Goal: Find specific page/section: Find specific page/section

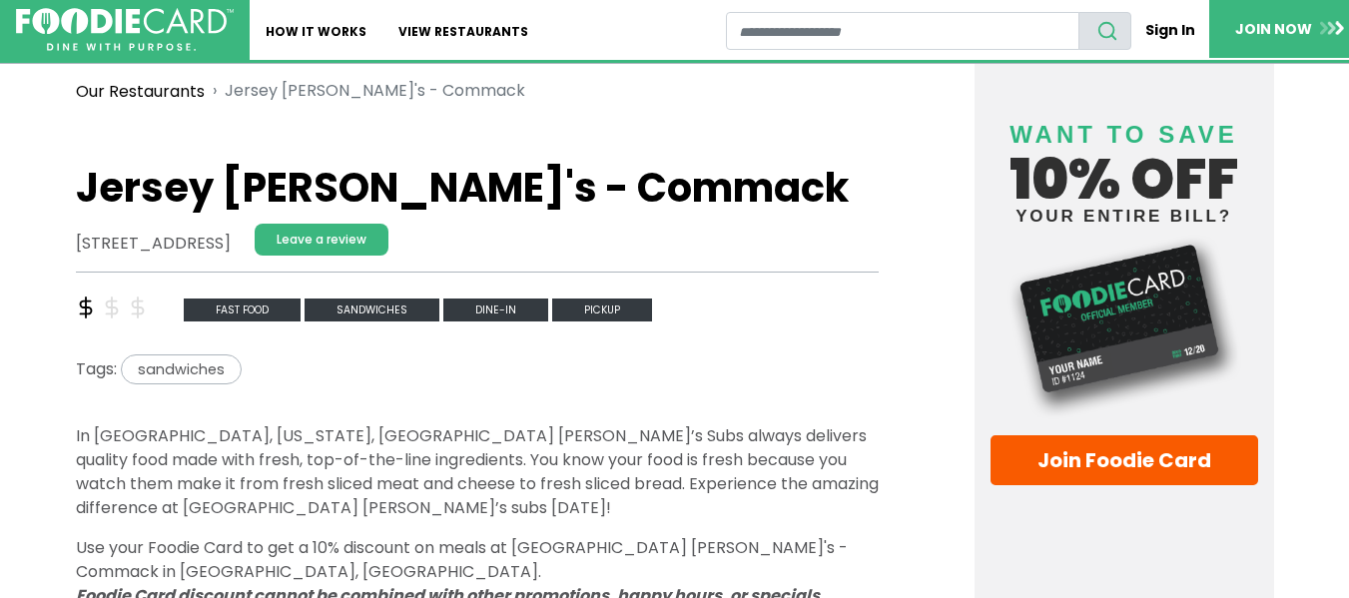
scroll to position [400, 0]
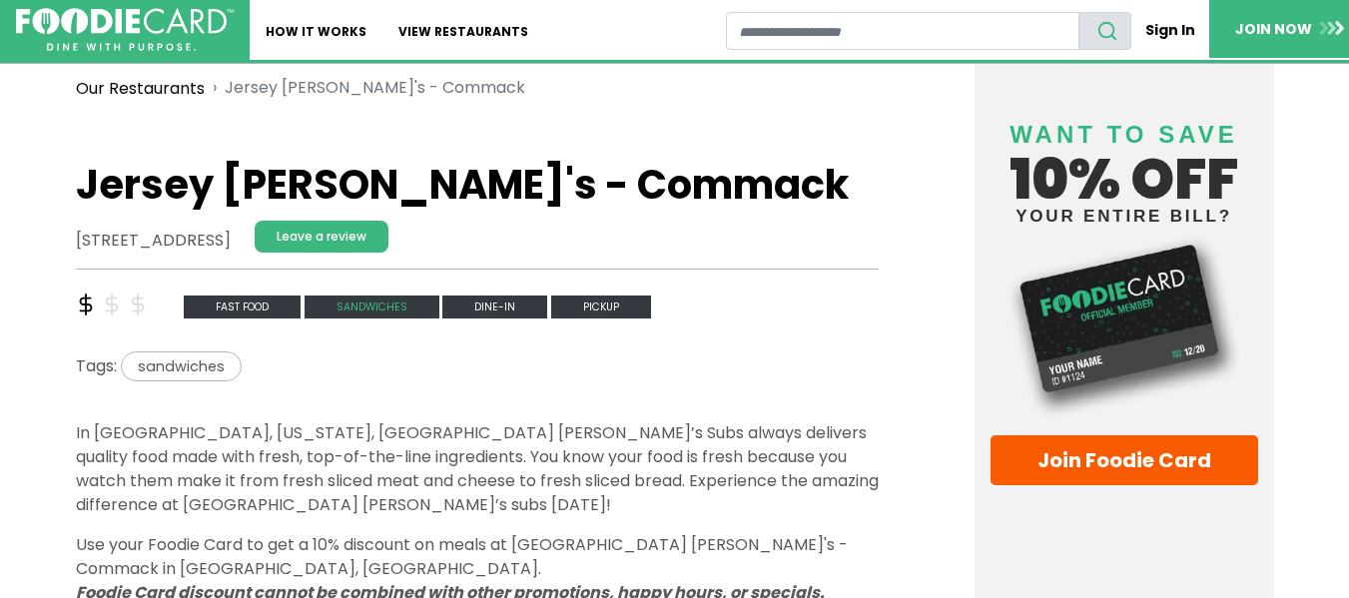
click at [368, 307] on span "sandwiches" at bounding box center [372, 307] width 135 height 23
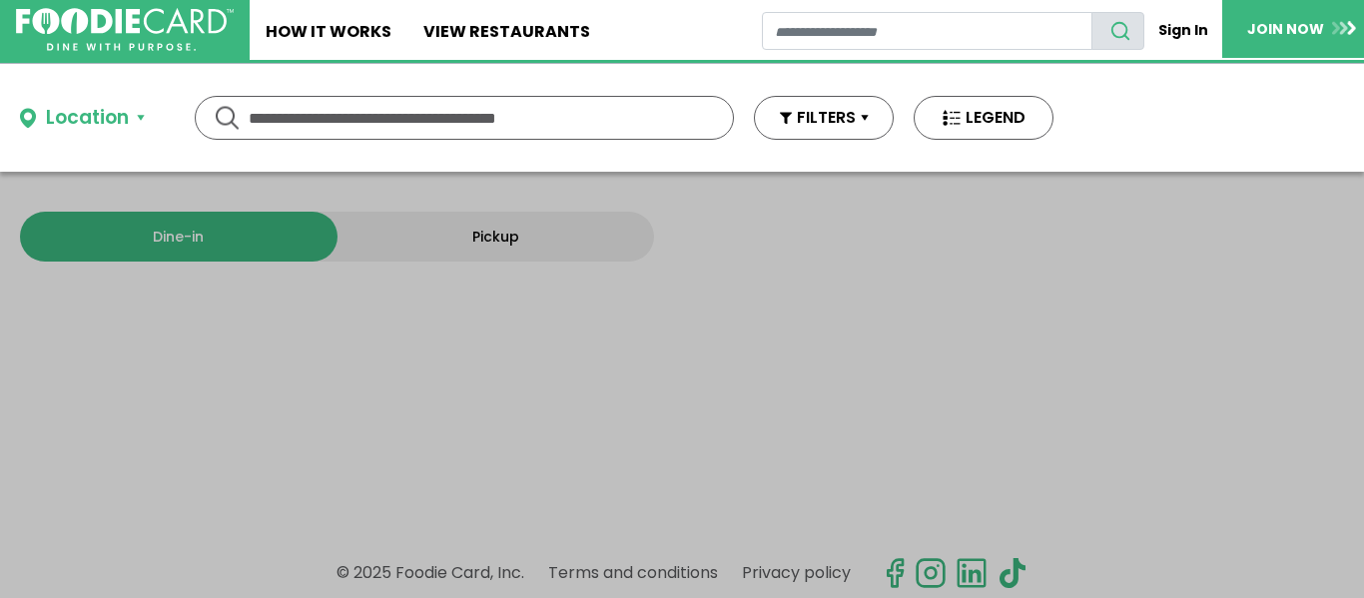
type input "**********"
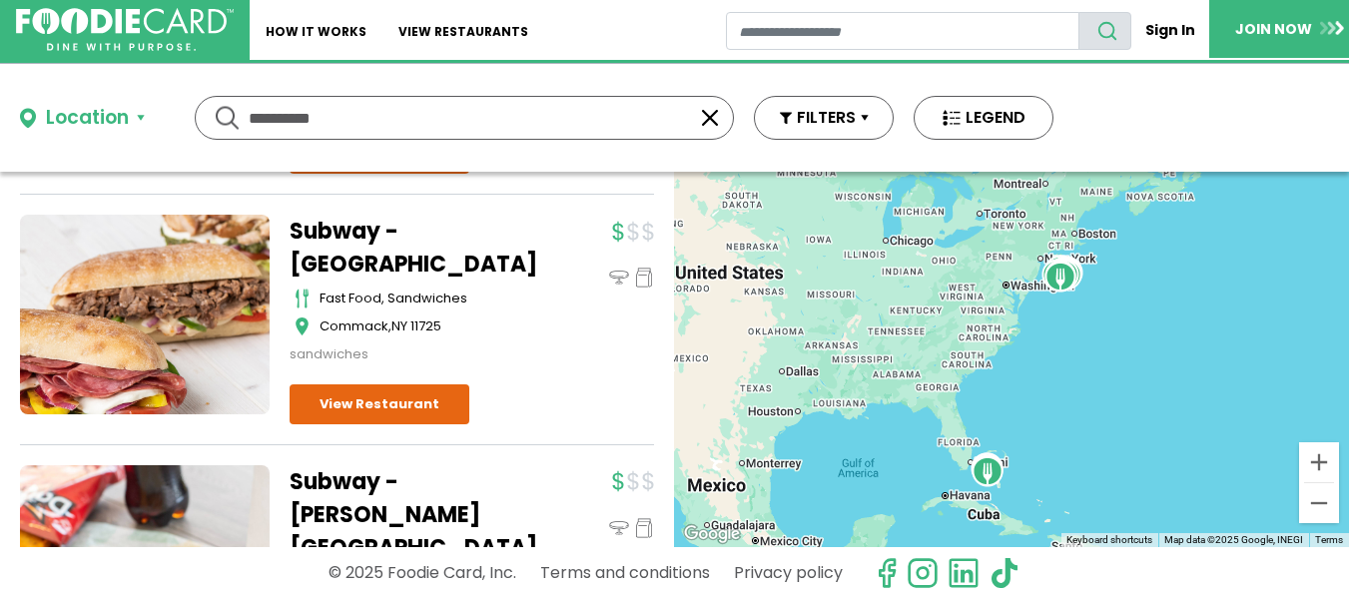
scroll to position [3296, 0]
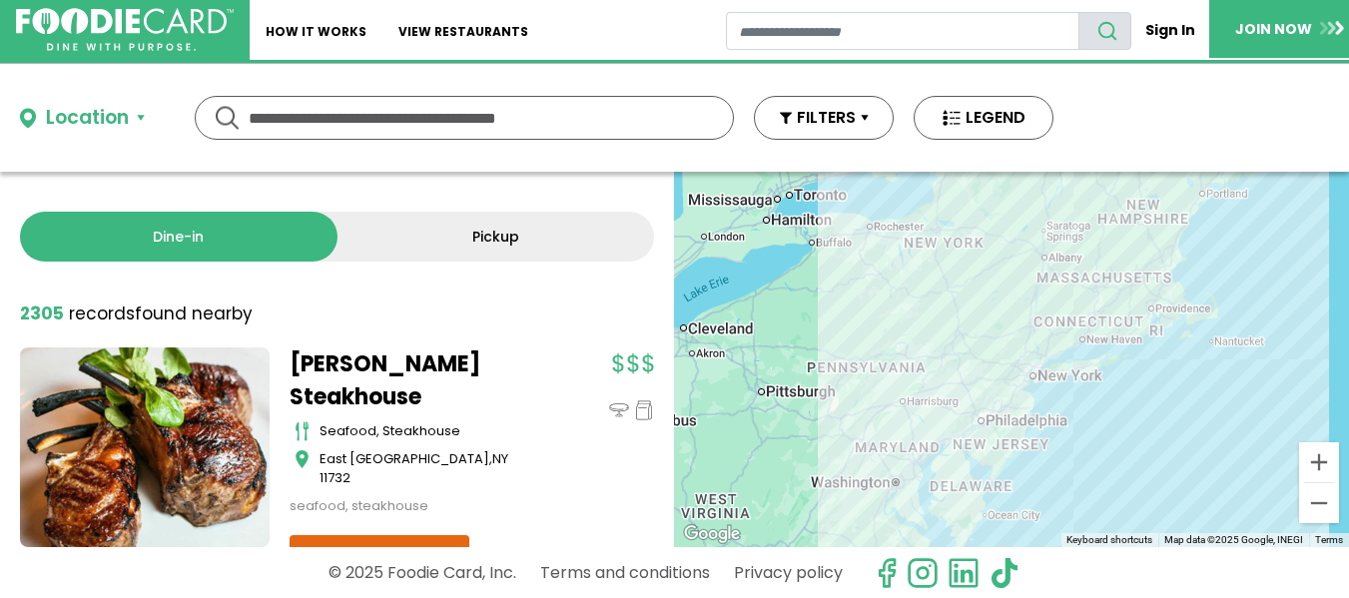
scroll to position [200, 0]
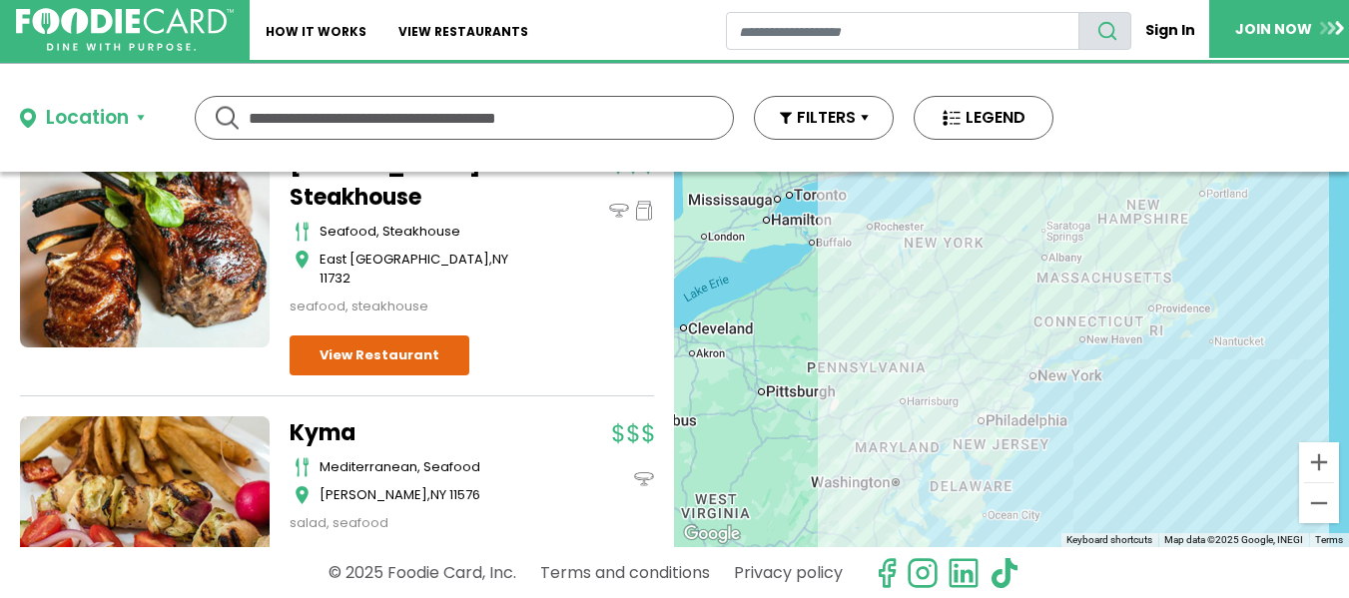
click at [373, 123] on input "text" at bounding box center [464, 118] width 431 height 42
type input "*******"
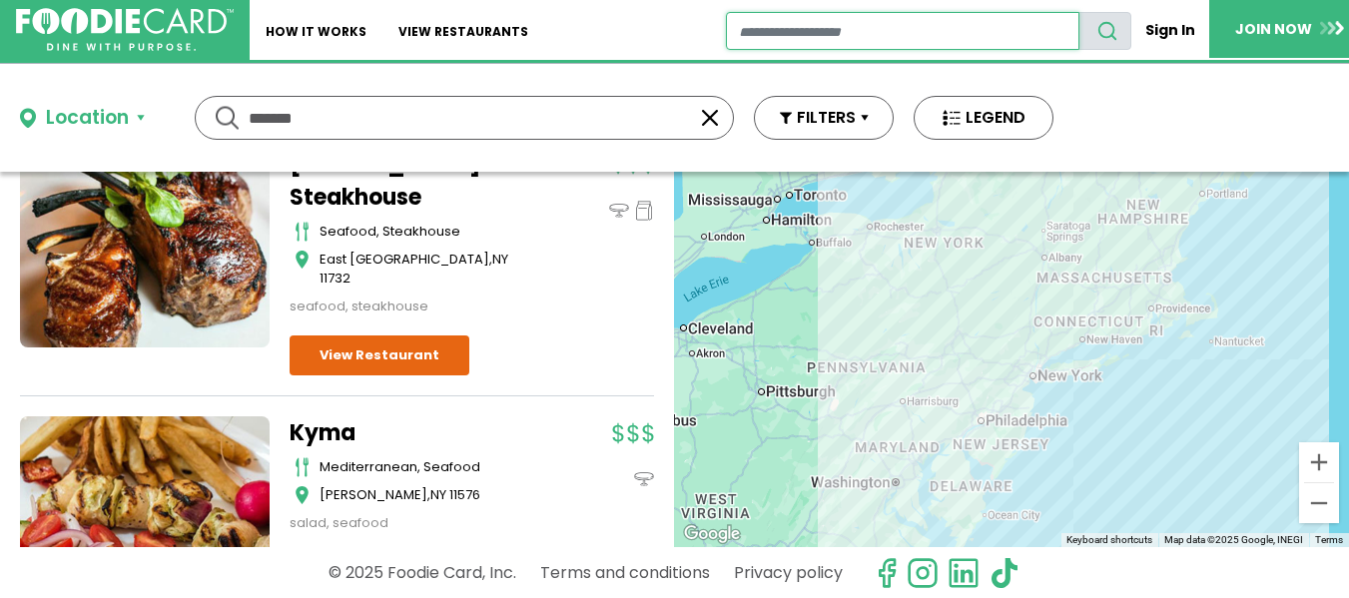
click at [839, 38] on input "restaurant search" at bounding box center [903, 31] width 354 height 38
type input "**********"
click at [1079, 12] on button "search" at bounding box center [1105, 31] width 53 height 38
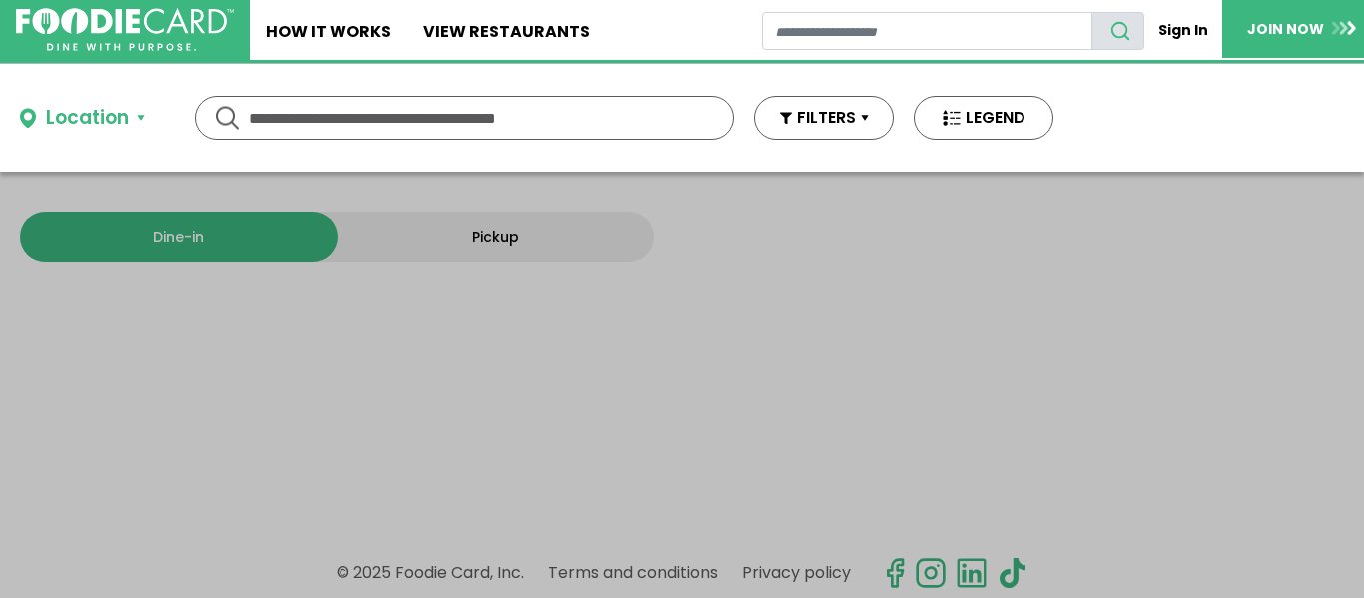
type input "**********"
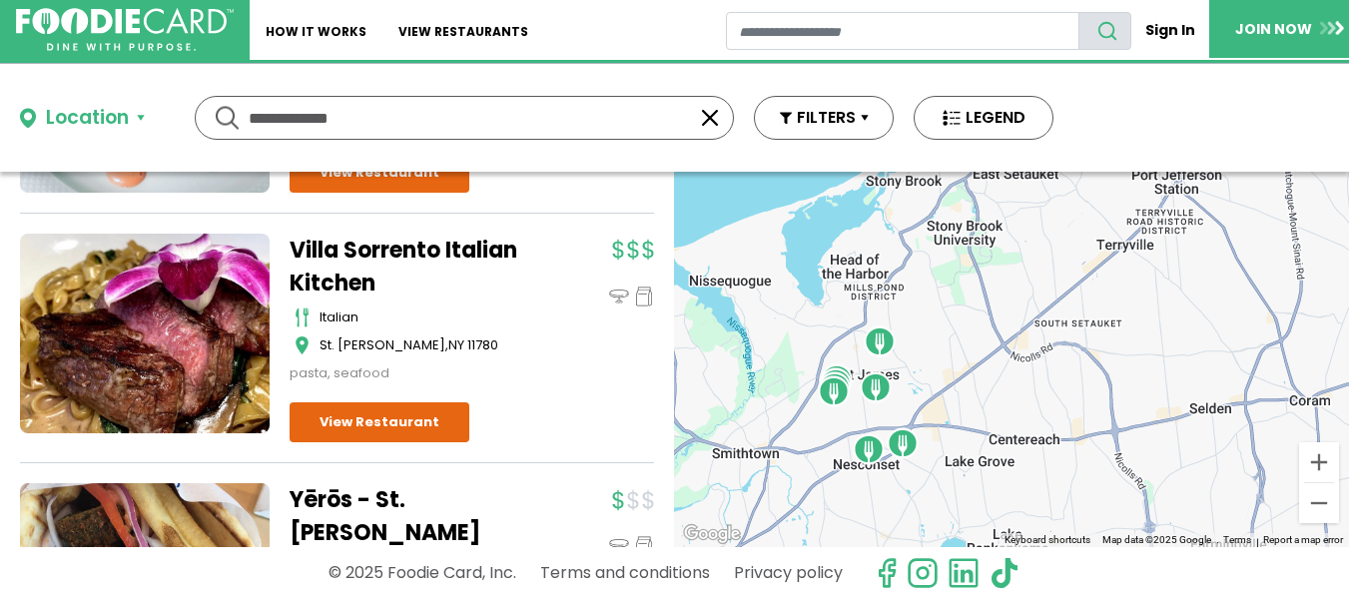
click at [776, 361] on div at bounding box center [1011, 360] width 675 height 376
drag, startPoint x: 379, startPoint y: 117, endPoint x: 237, endPoint y: 109, distance: 142.0
click at [237, 109] on div "**********" at bounding box center [464, 118] width 539 height 44
type input "**********"
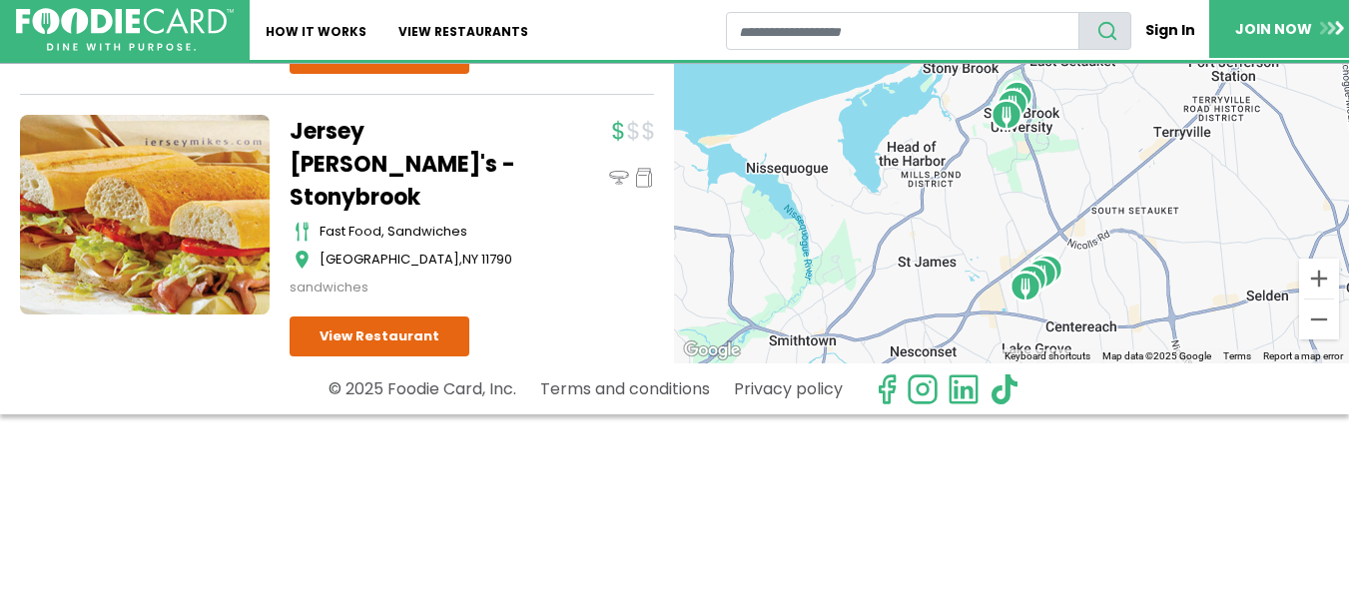
scroll to position [200, 0]
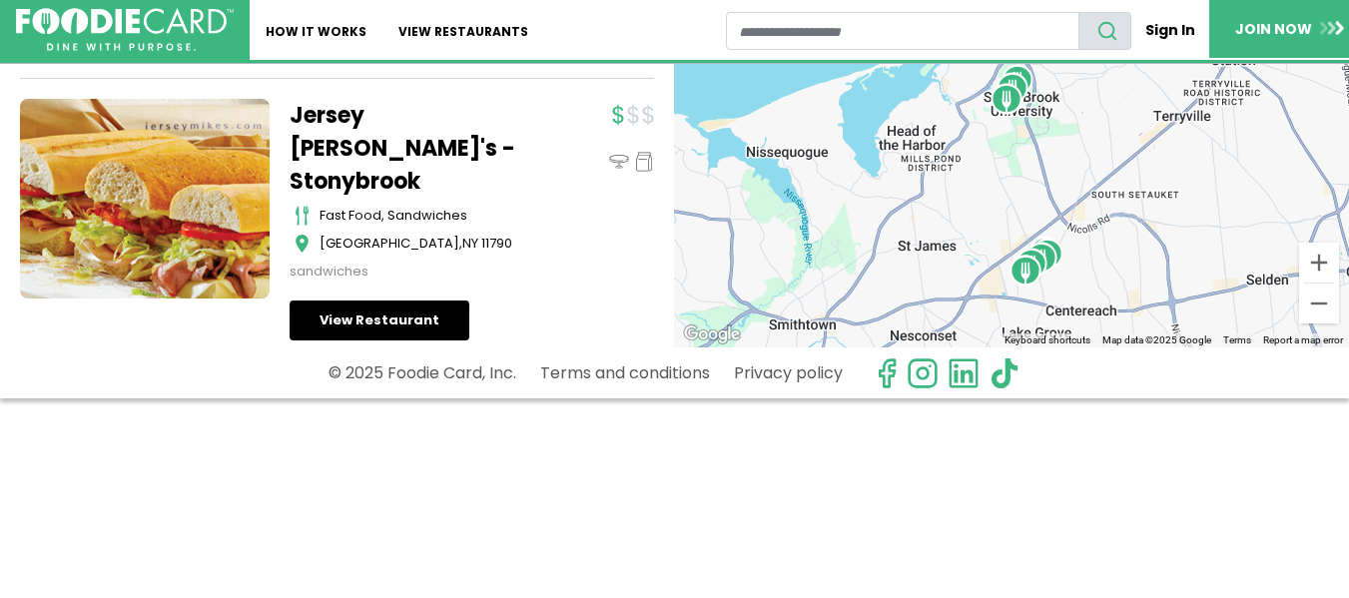
click at [392, 301] on link "View Restaurant" at bounding box center [380, 321] width 180 height 40
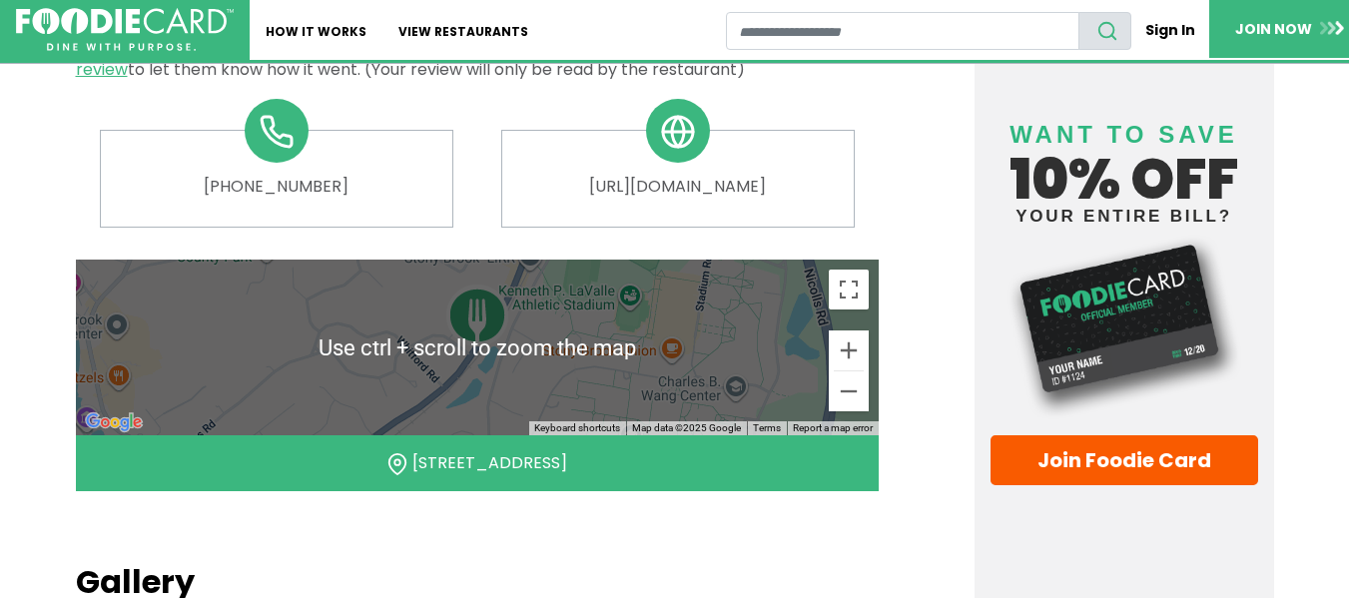
scroll to position [999, 0]
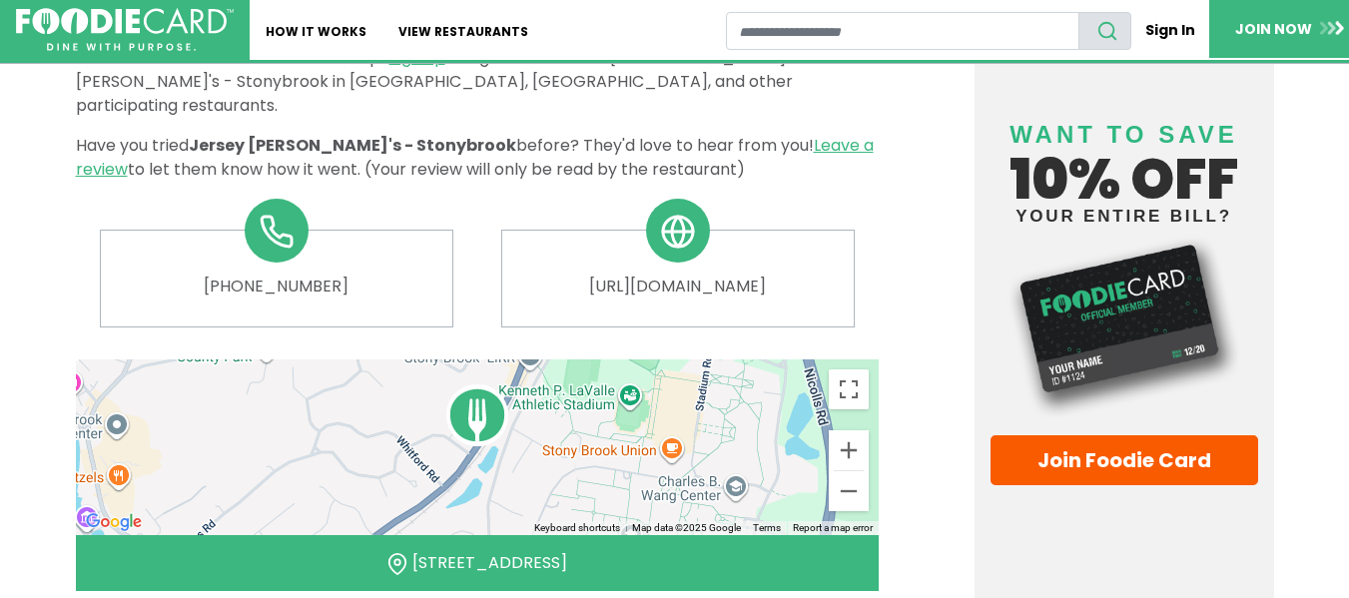
click at [508, 400] on div at bounding box center [477, 448] width 803 height 176
click at [848, 430] on button "Zoom in" at bounding box center [849, 450] width 40 height 40
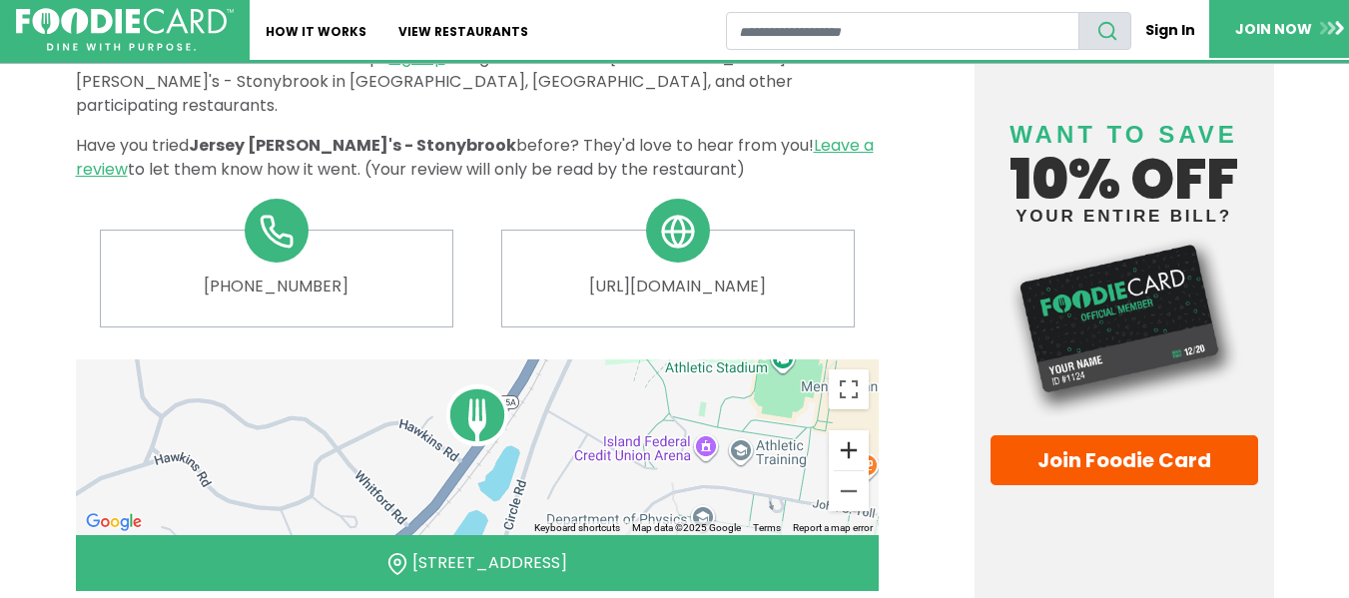
click at [847, 430] on button "Zoom in" at bounding box center [849, 450] width 40 height 40
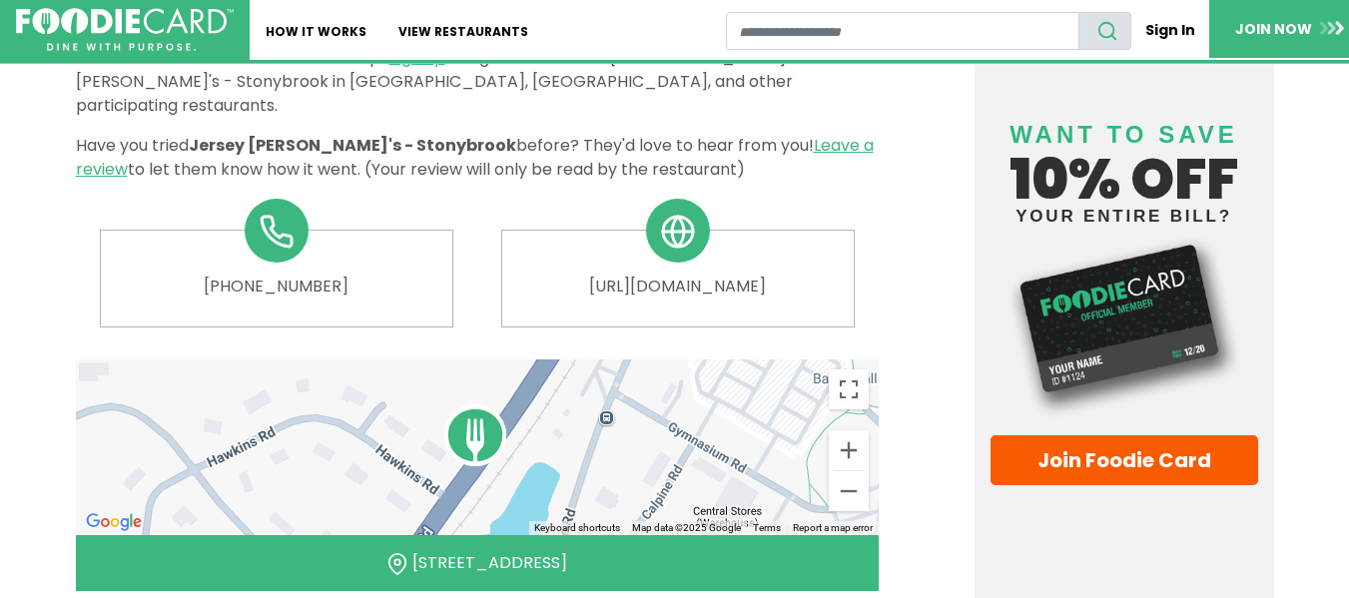
drag, startPoint x: 582, startPoint y: 403, endPoint x: 581, endPoint y: 424, distance: 22.0
click at [581, 424] on div at bounding box center [477, 448] width 803 height 176
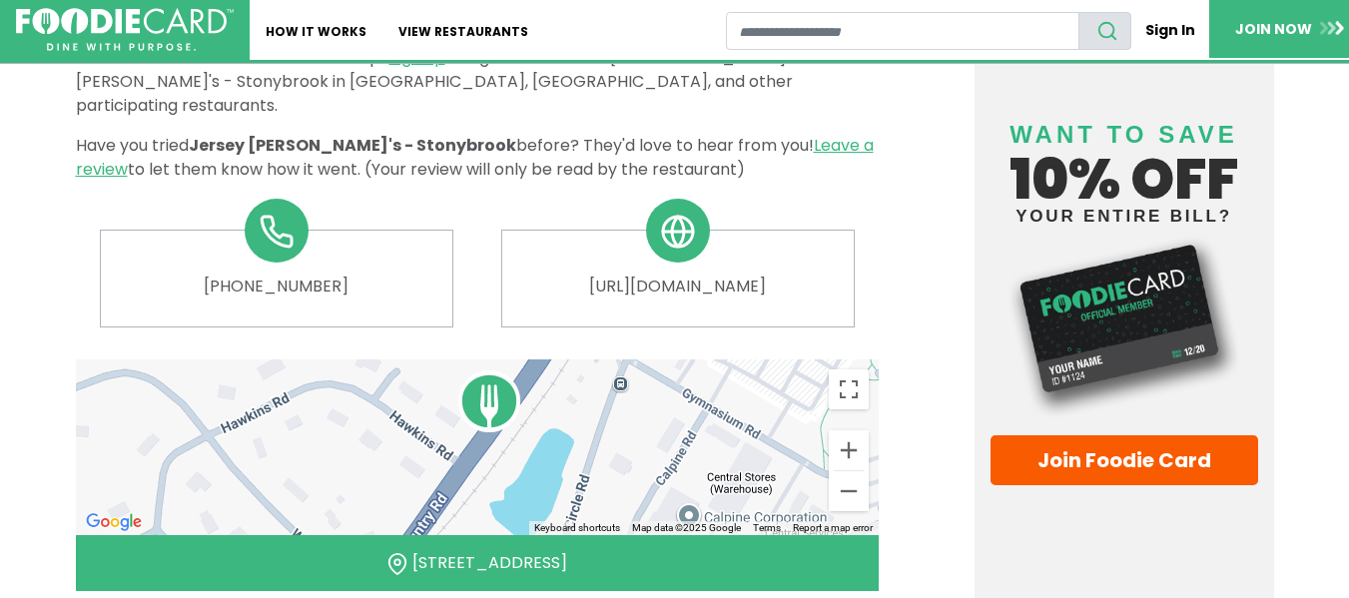
drag, startPoint x: 581, startPoint y: 391, endPoint x: 595, endPoint y: 359, distance: 34.9
click at [595, 360] on div at bounding box center [477, 448] width 803 height 176
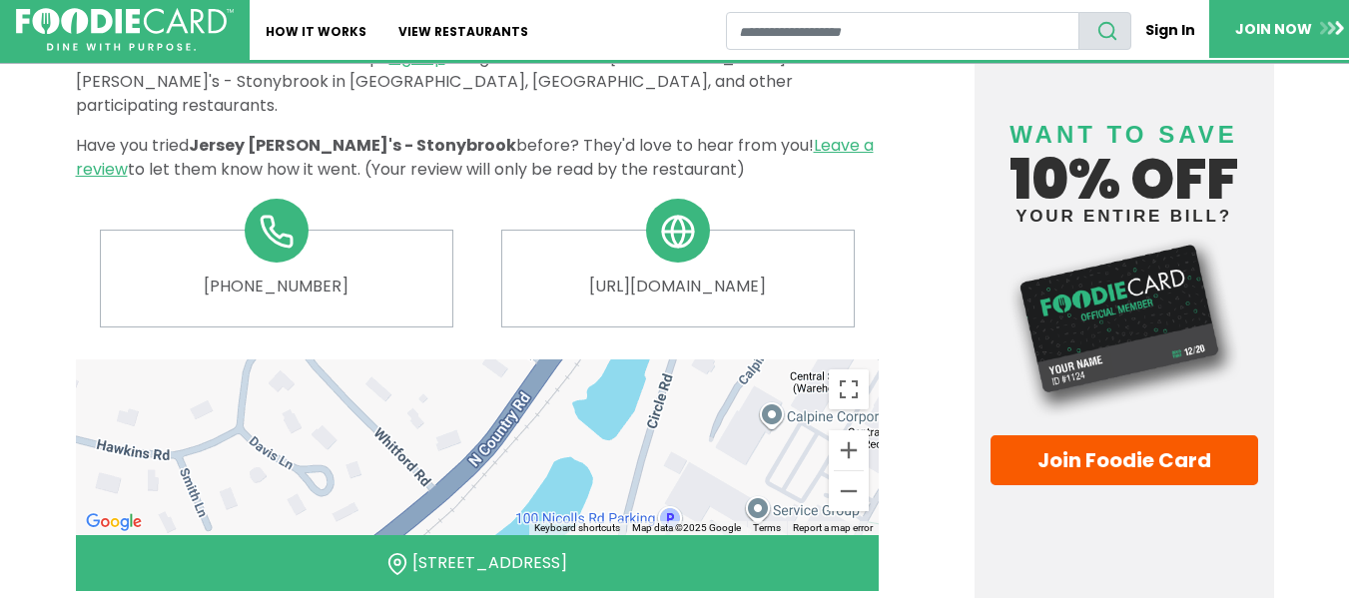
drag, startPoint x: 539, startPoint y: 404, endPoint x: 570, endPoint y: 334, distance: 76.5
click at [622, 360] on div at bounding box center [477, 448] width 803 height 176
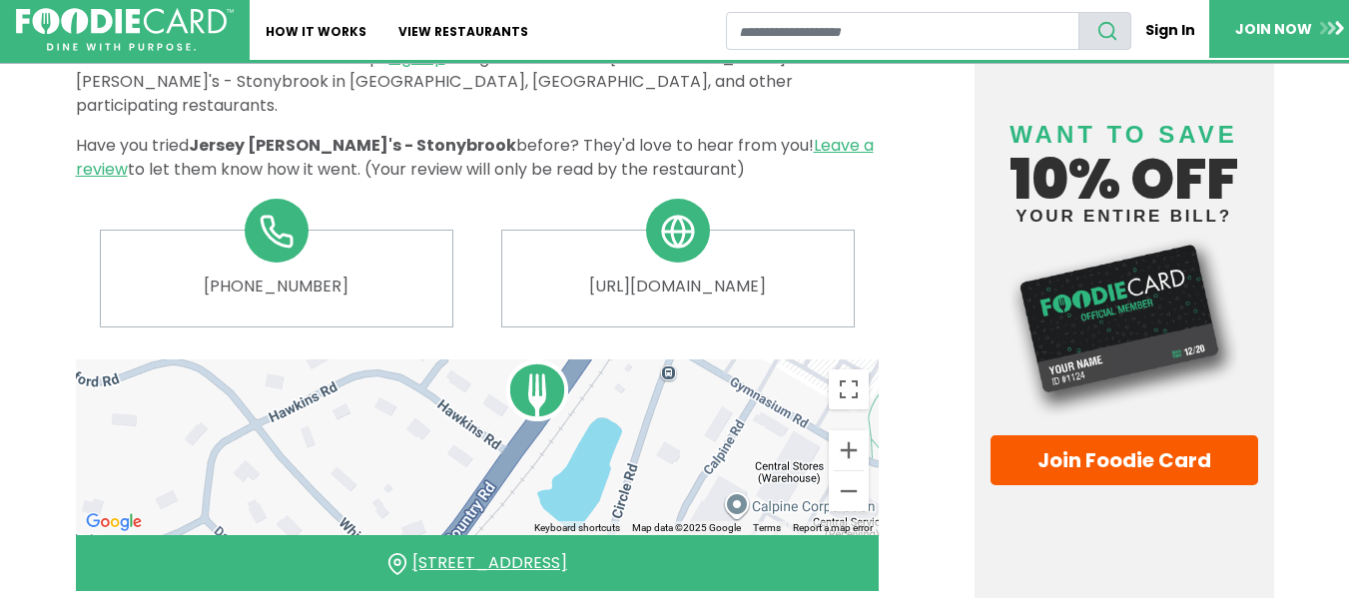
drag, startPoint x: 554, startPoint y: 392, endPoint x: 524, endPoint y: 479, distance: 92.9
click at [524, 479] on div "← Move left → Move right ↑ Move up ↓ Move down + Zoom in - Zoom out Home Jump l…" at bounding box center [477, 480] width 803 height 240
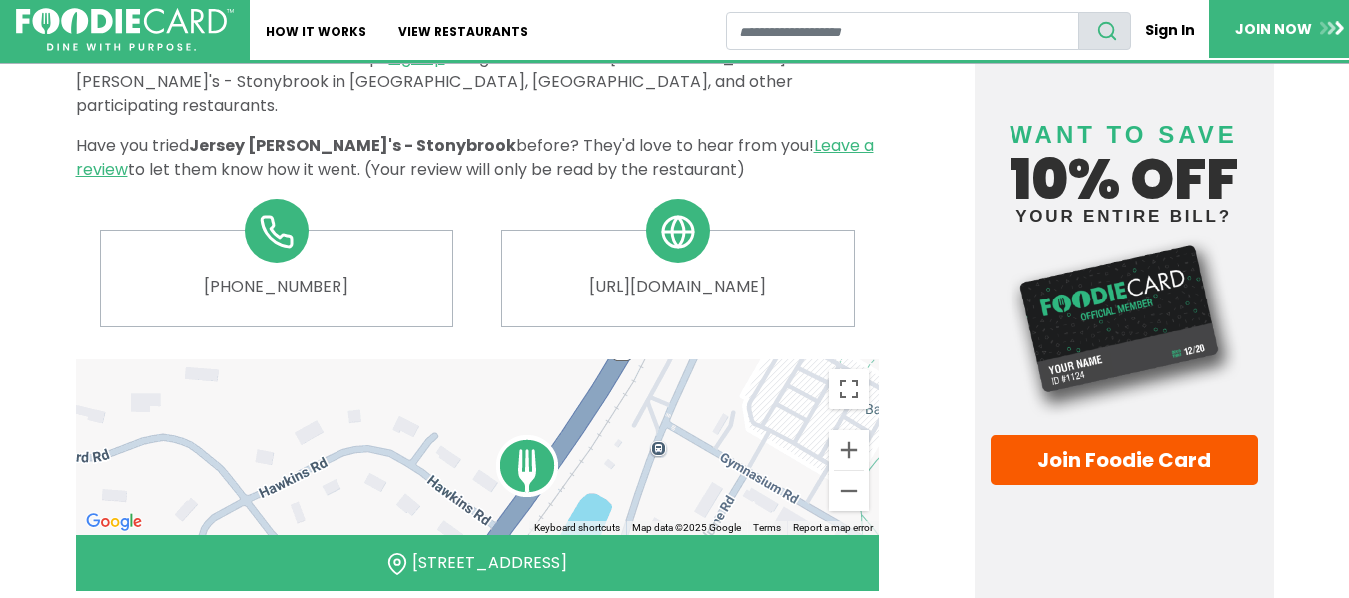
drag, startPoint x: 575, startPoint y: 360, endPoint x: 566, endPoint y: 438, distance: 79.4
click at [566, 438] on div at bounding box center [477, 448] width 803 height 176
click at [845, 471] on button "Zoom out" at bounding box center [849, 491] width 40 height 40
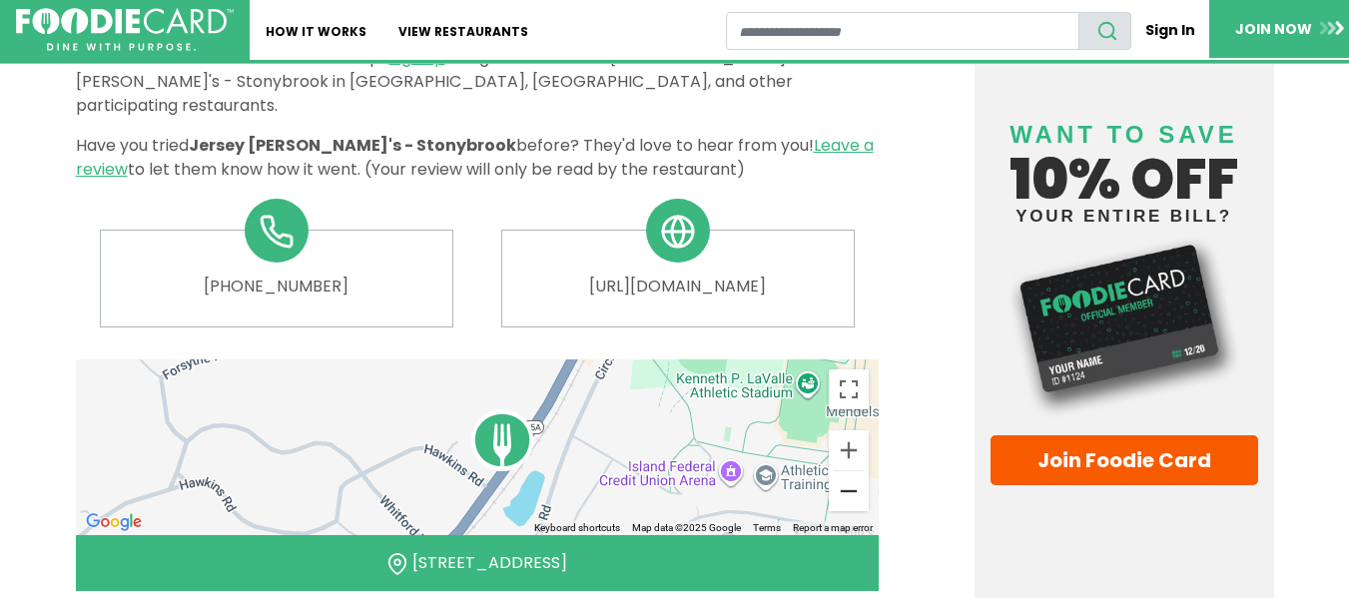
click at [845, 471] on button "Zoom out" at bounding box center [849, 491] width 40 height 40
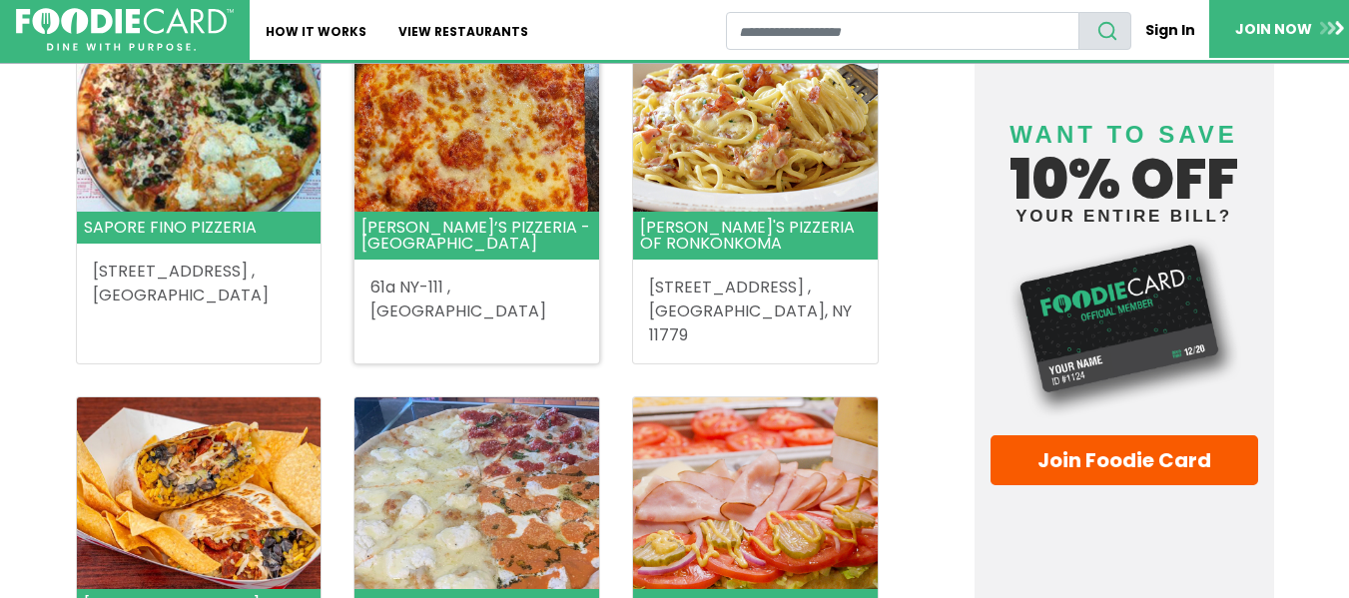
scroll to position [2597, 0]
